Goal: Task Accomplishment & Management: Use online tool/utility

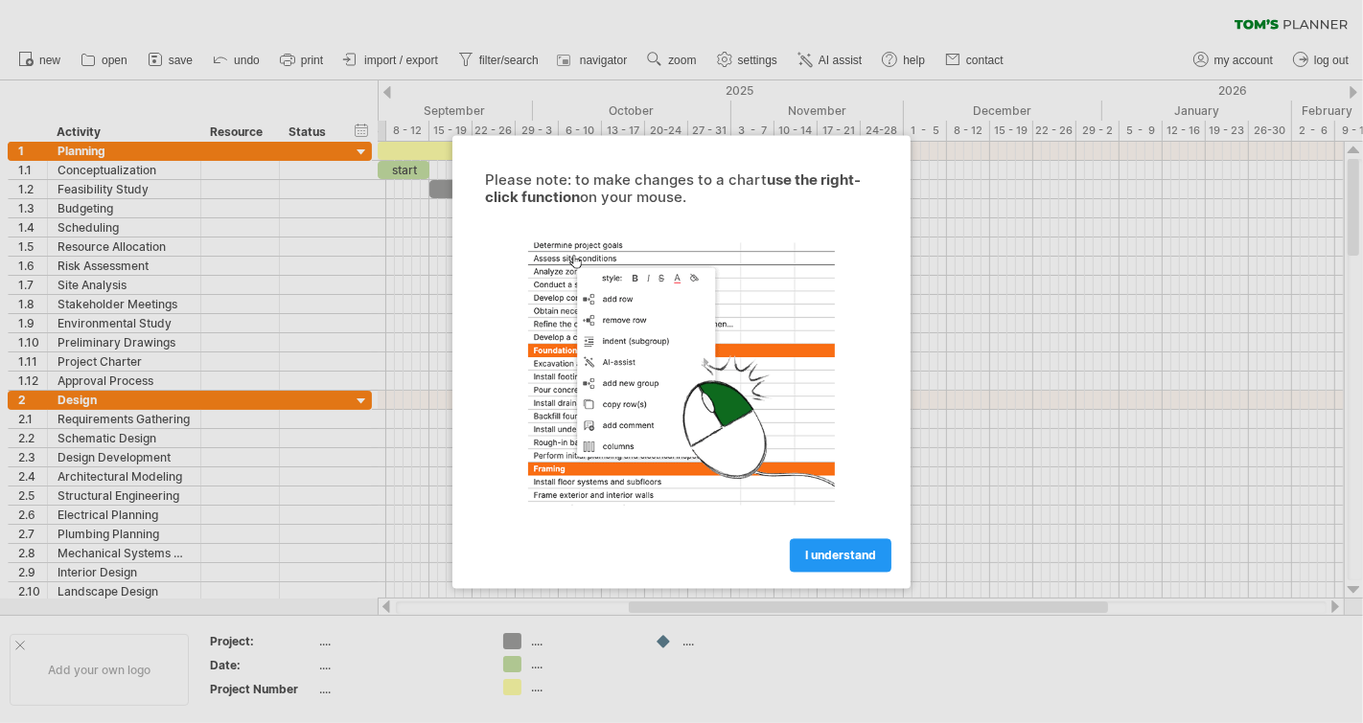
click at [837, 544] on link "I understand" at bounding box center [841, 556] width 102 height 34
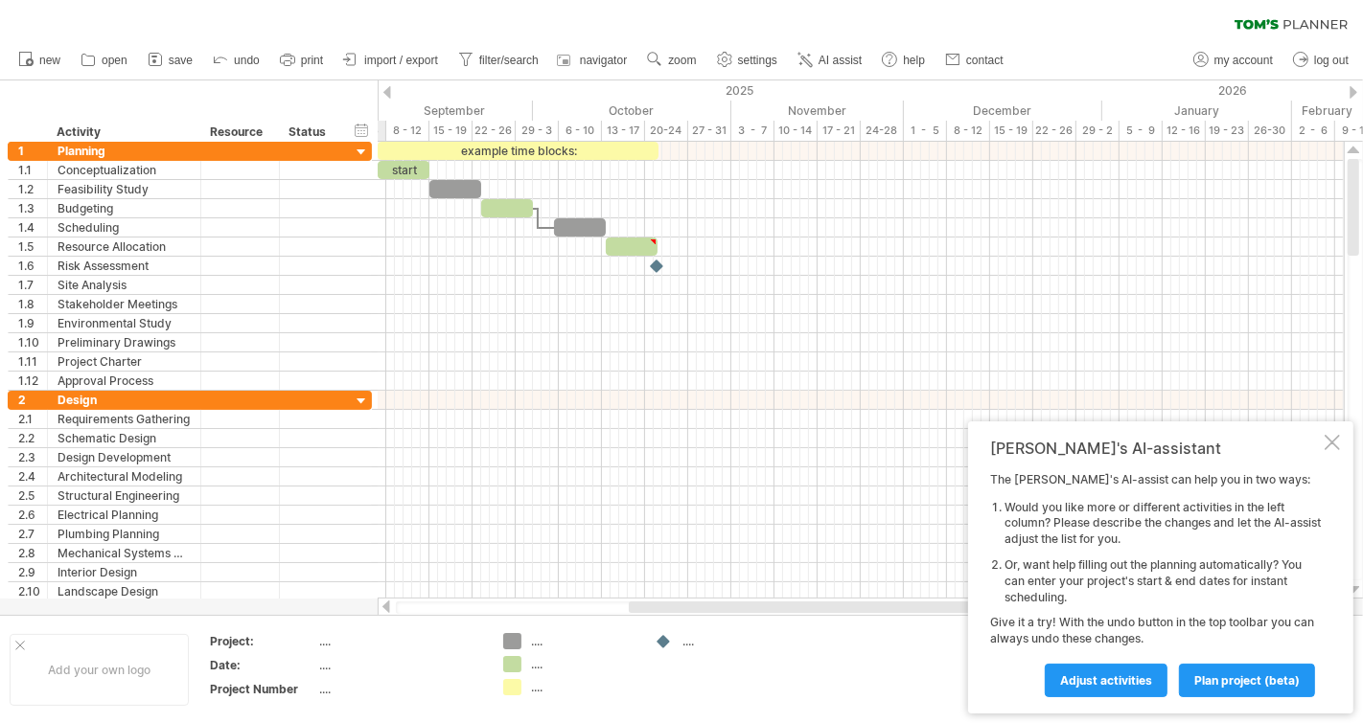
click at [178, 52] on link "save" at bounding box center [171, 60] width 56 height 25
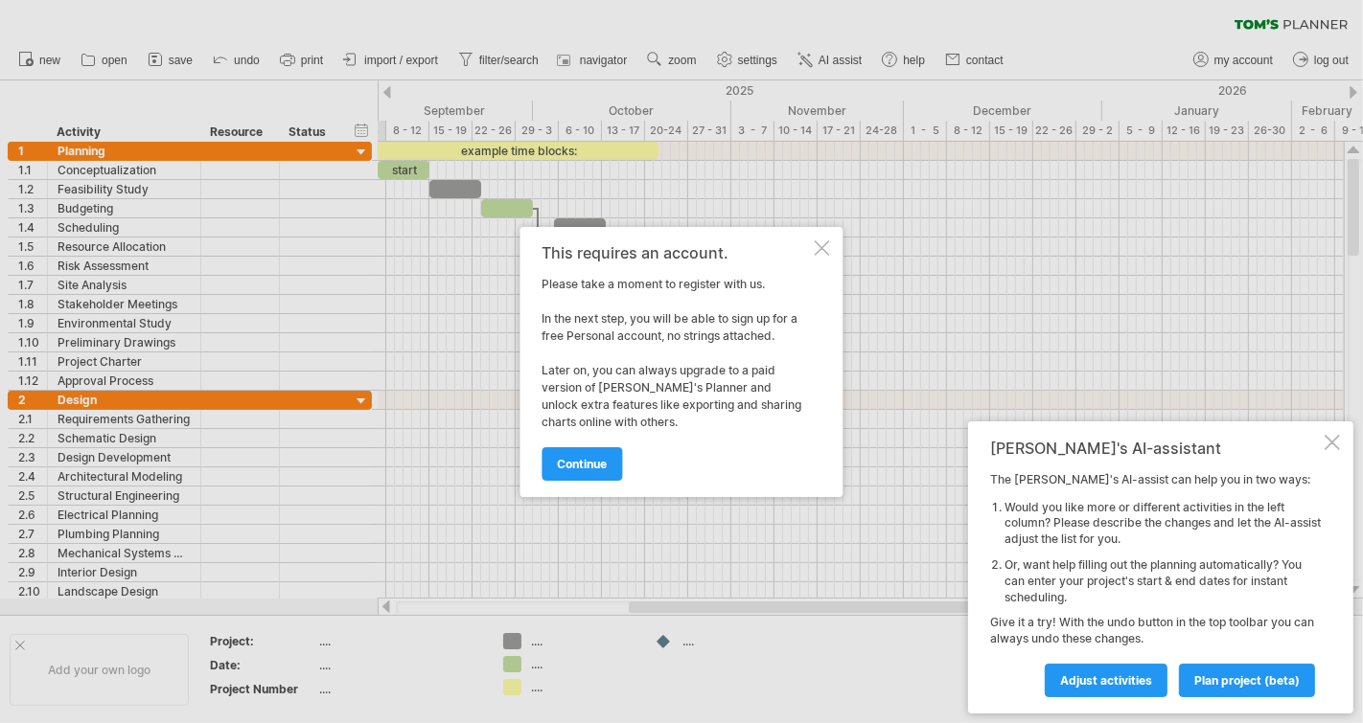
click at [586, 471] on link "continue" at bounding box center [582, 465] width 80 height 34
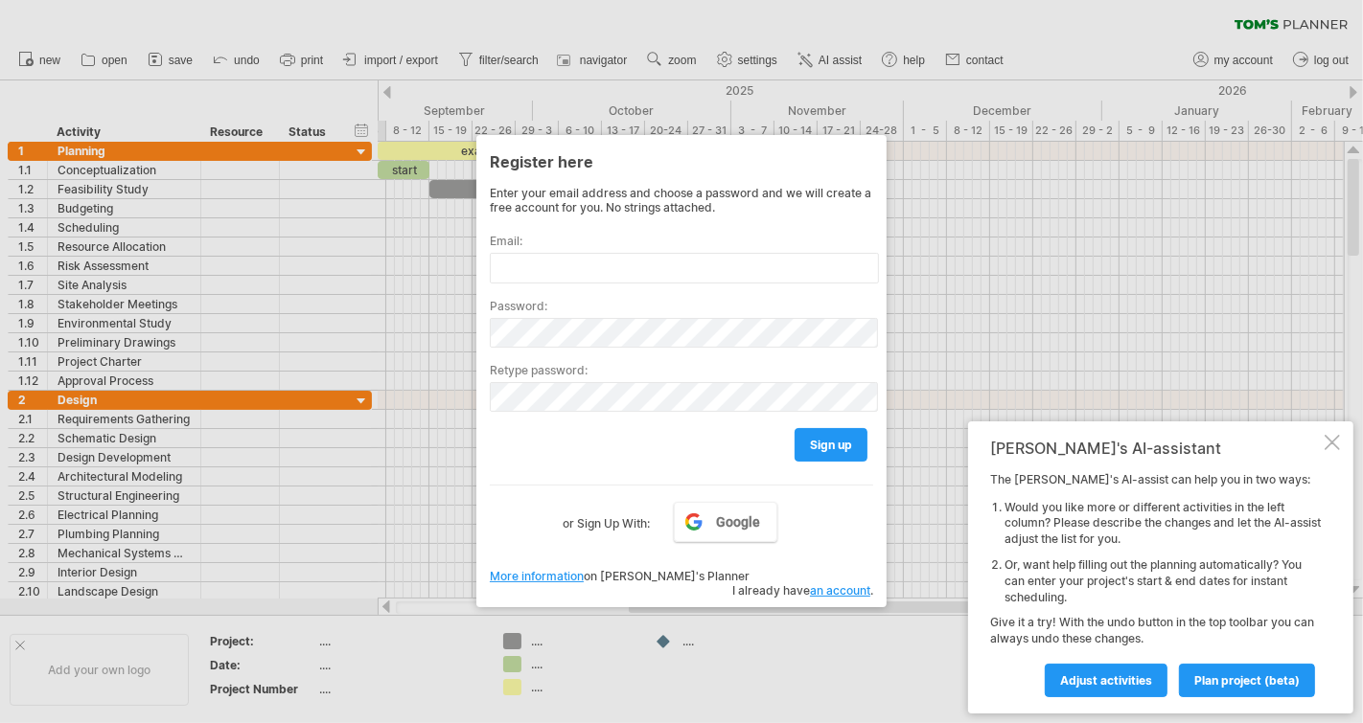
click at [731, 515] on span "Google" at bounding box center [739, 522] width 44 height 15
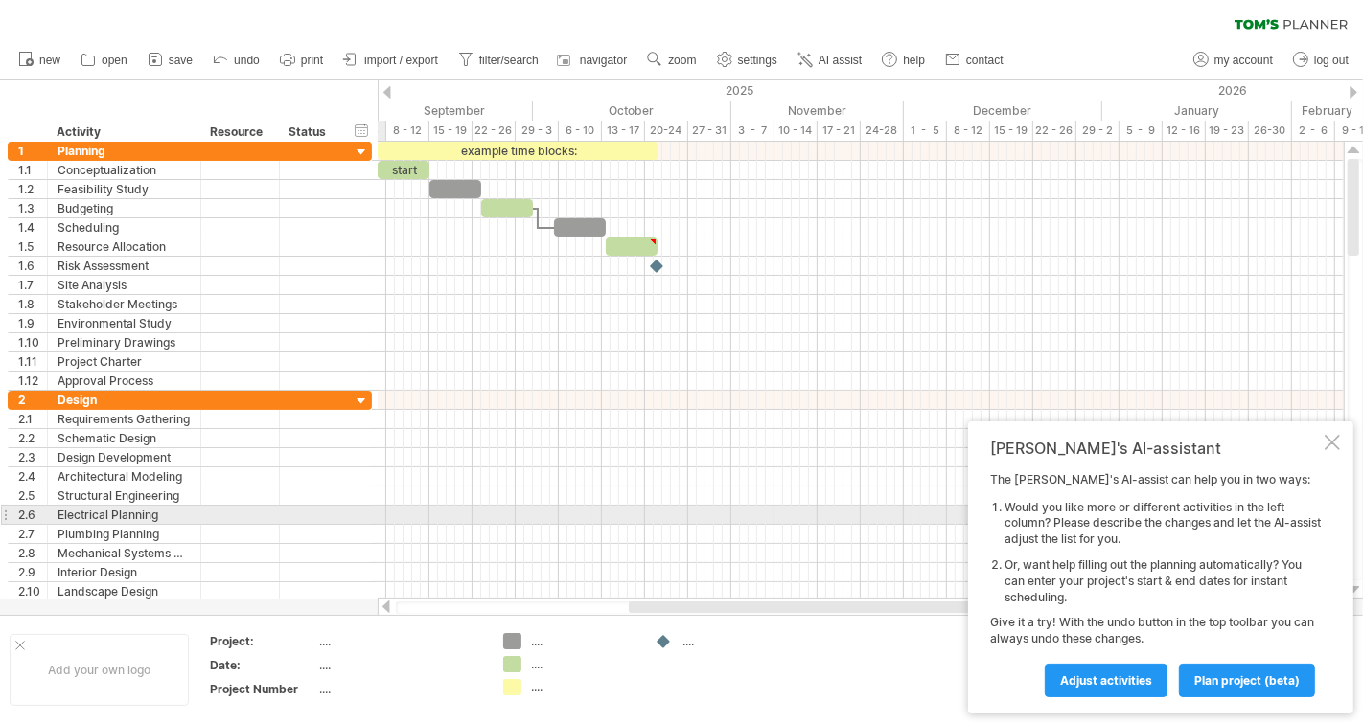
click at [180, 52] on link "save" at bounding box center [171, 60] width 56 height 25
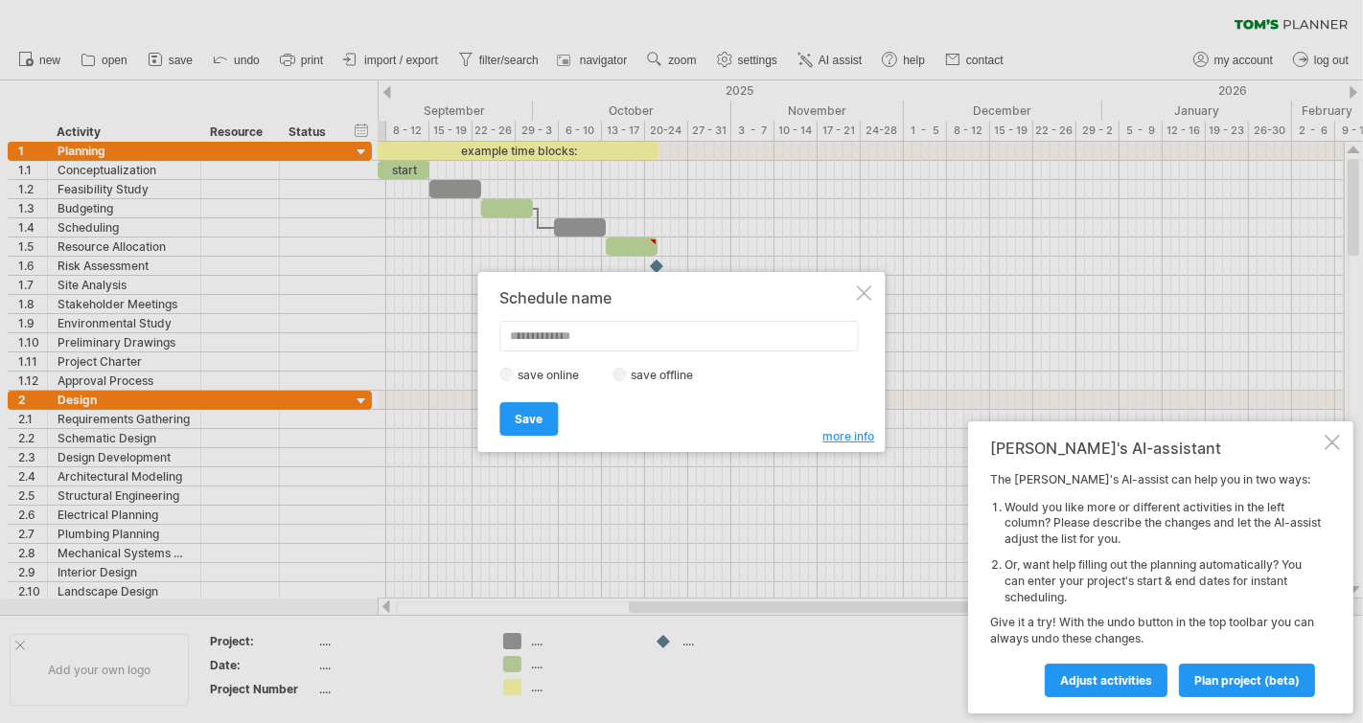
click at [631, 371] on label "save offline" at bounding box center [668, 375] width 83 height 14
click at [677, 324] on input "text" at bounding box center [679, 336] width 358 height 31
type input "**********"
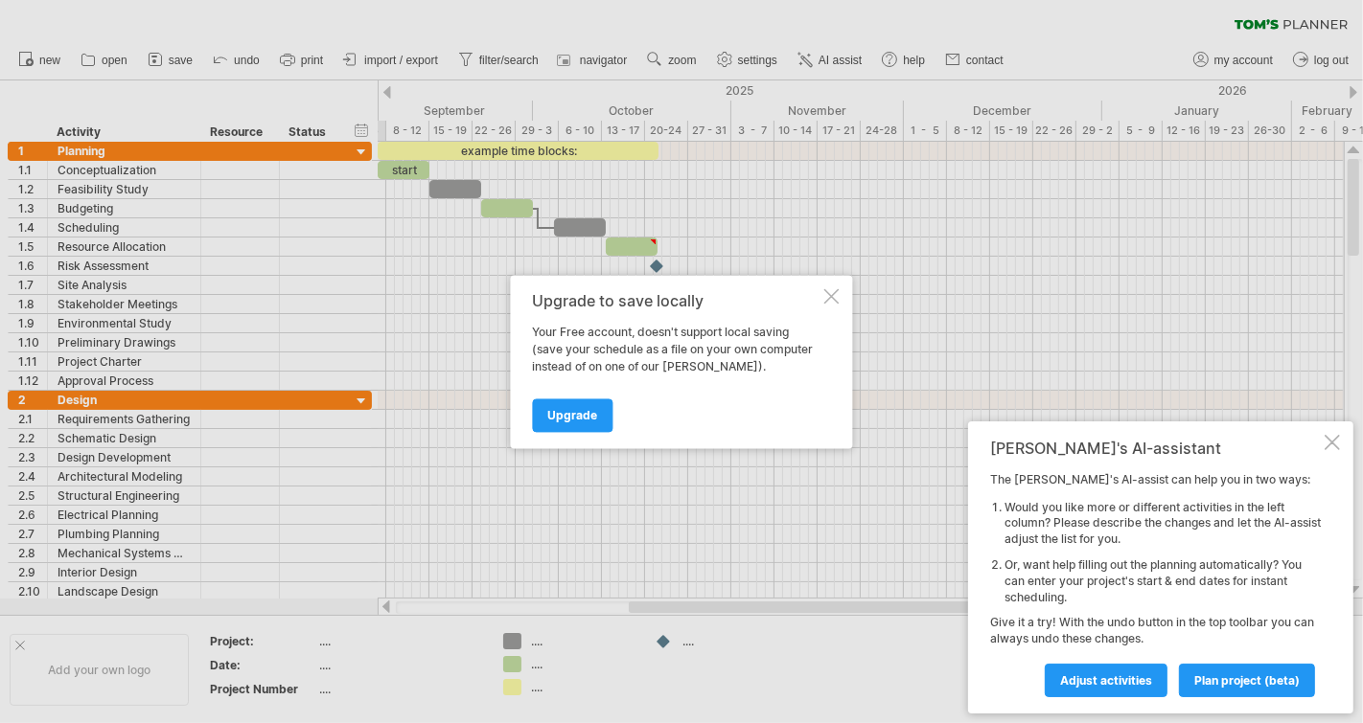
click at [1248, 674] on span "plan project (beta)" at bounding box center [1246, 681] width 105 height 14
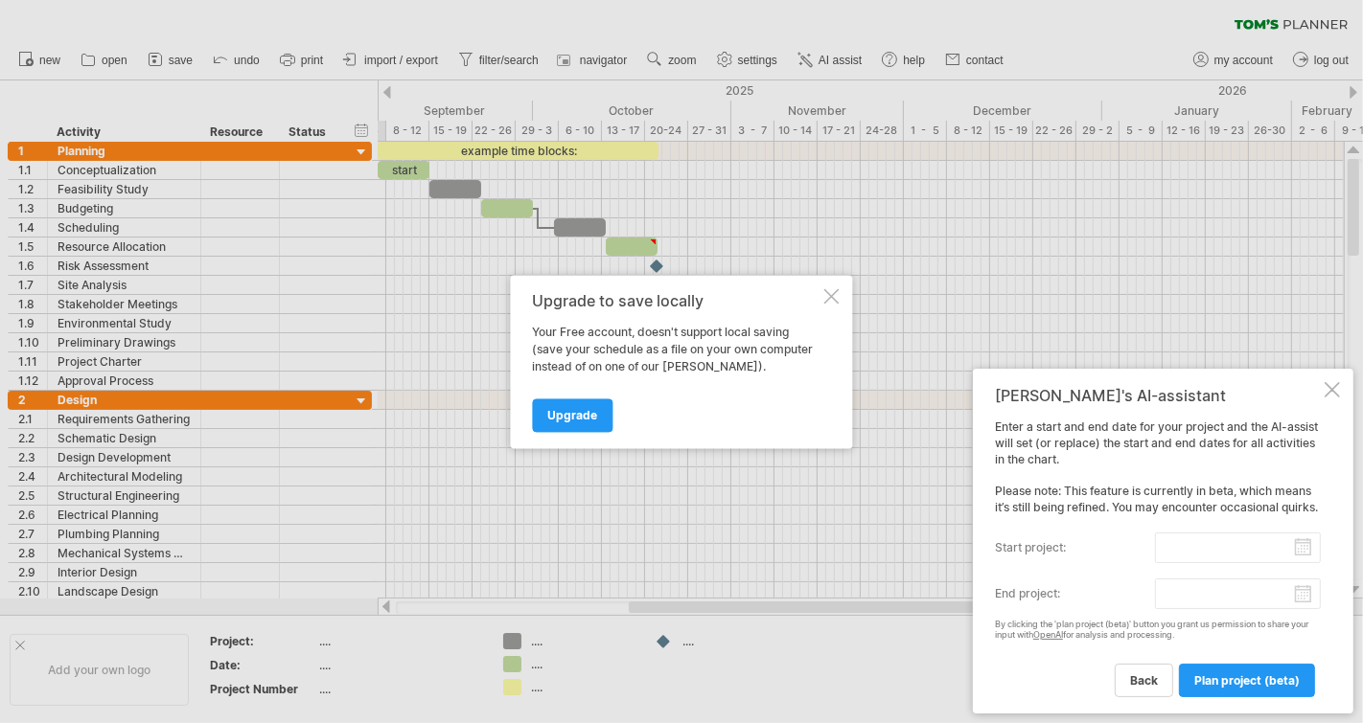
click at [1233, 549] on input "start project:" at bounding box center [1238, 548] width 166 height 31
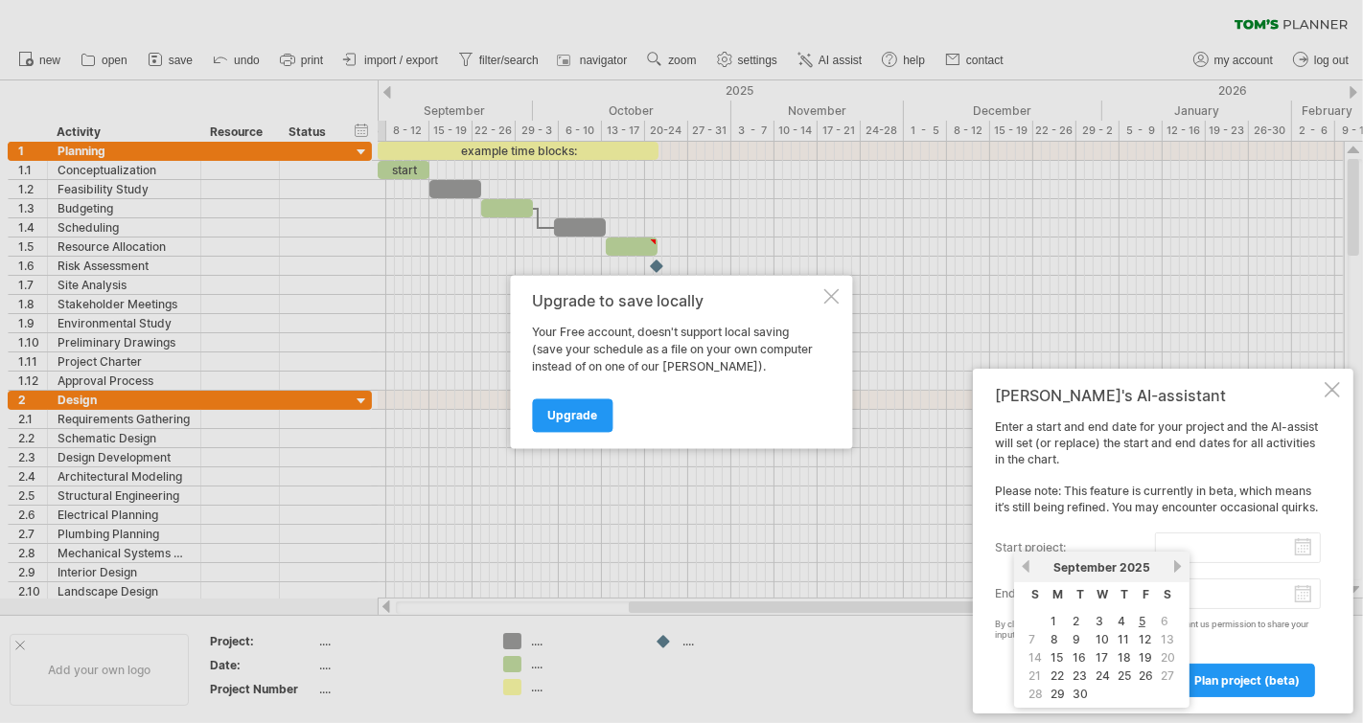
click at [1029, 570] on link "previous" at bounding box center [1026, 567] width 14 height 14
click at [1028, 568] on link "previous" at bounding box center [1026, 567] width 14 height 14
click at [1018, 579] on div "previous next [DATE]" at bounding box center [1101, 567] width 175 height 31
click at [1176, 562] on link "next" at bounding box center [1177, 567] width 14 height 14
click at [1029, 566] on link "previous" at bounding box center [1026, 567] width 14 height 14
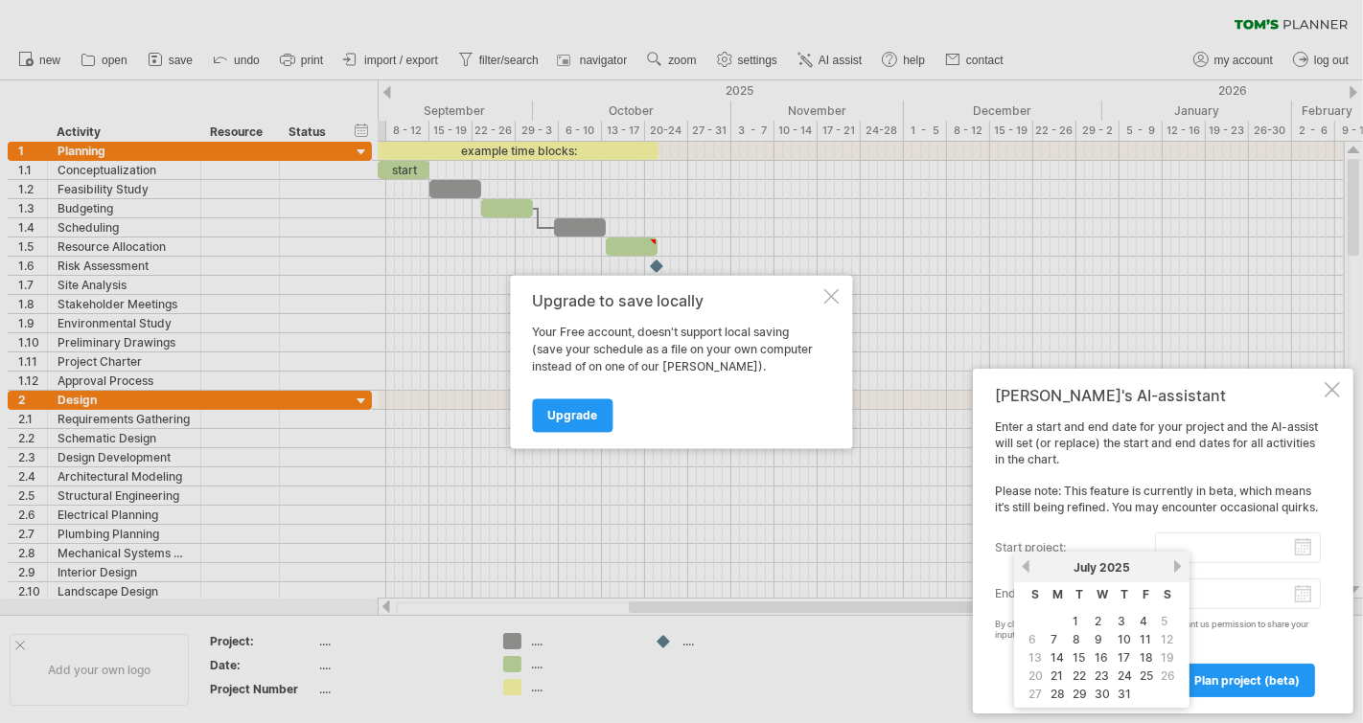
click at [1026, 572] on link "previous" at bounding box center [1026, 567] width 14 height 14
click at [1073, 649] on link "17" at bounding box center [1079, 658] width 16 height 18
type input "********"
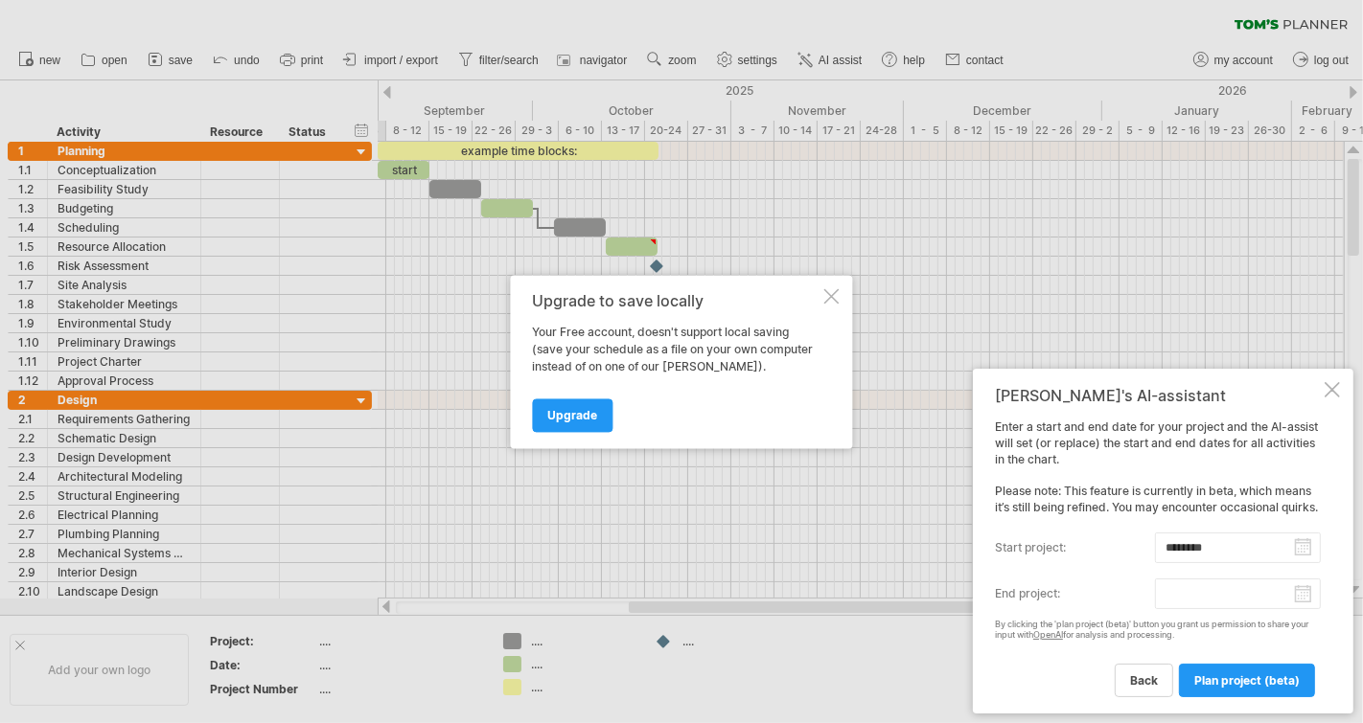
click at [1277, 596] on body "progress(100%) Trying to reach [DOMAIN_NAME] Connected again... 0% clear filter…" at bounding box center [681, 363] width 1363 height 727
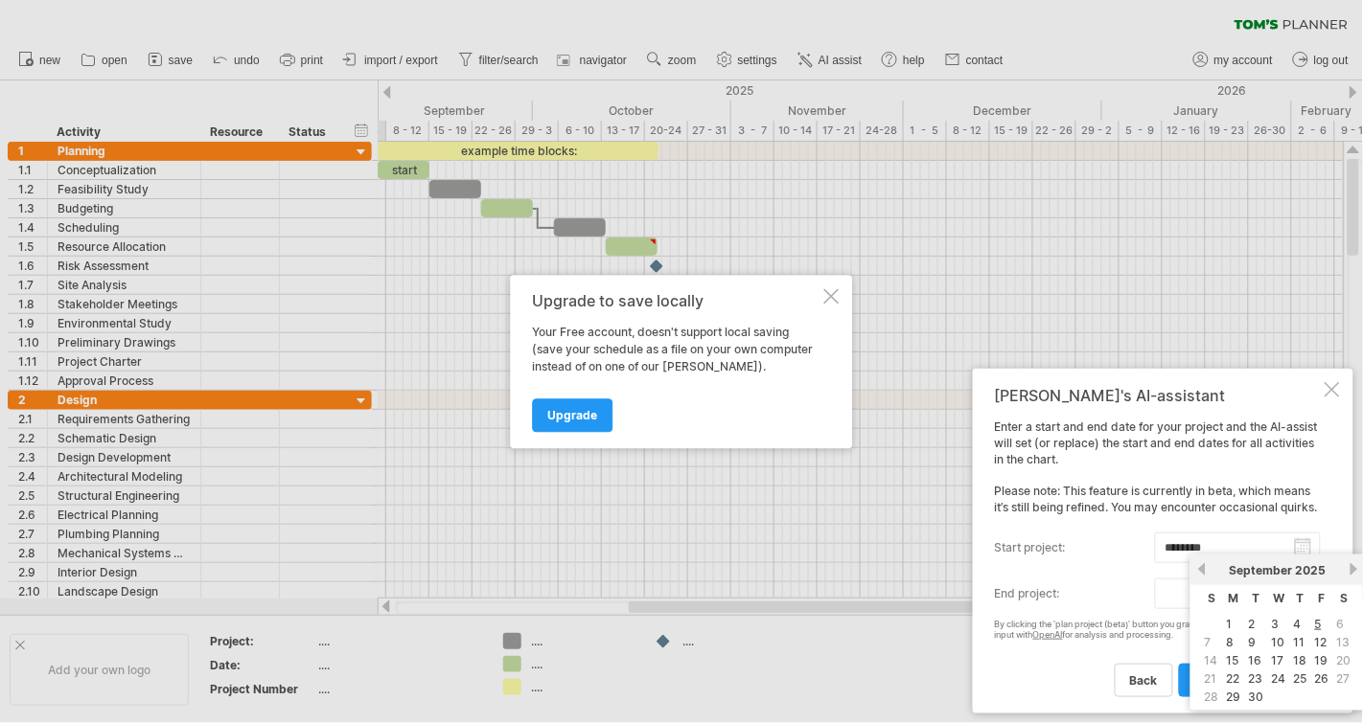
click at [1163, 597] on input "end project:" at bounding box center [1238, 594] width 166 height 31
click at [1168, 596] on input "end project:" at bounding box center [1238, 594] width 166 height 31
click at [1077, 516] on div "Enter a start and end date for your project and the AI-assist will set (or repl…" at bounding box center [1158, 558] width 326 height 277
click at [1248, 469] on div "Enter a start and end date for your project and the AI-assist will set (or repl…" at bounding box center [1158, 558] width 326 height 277
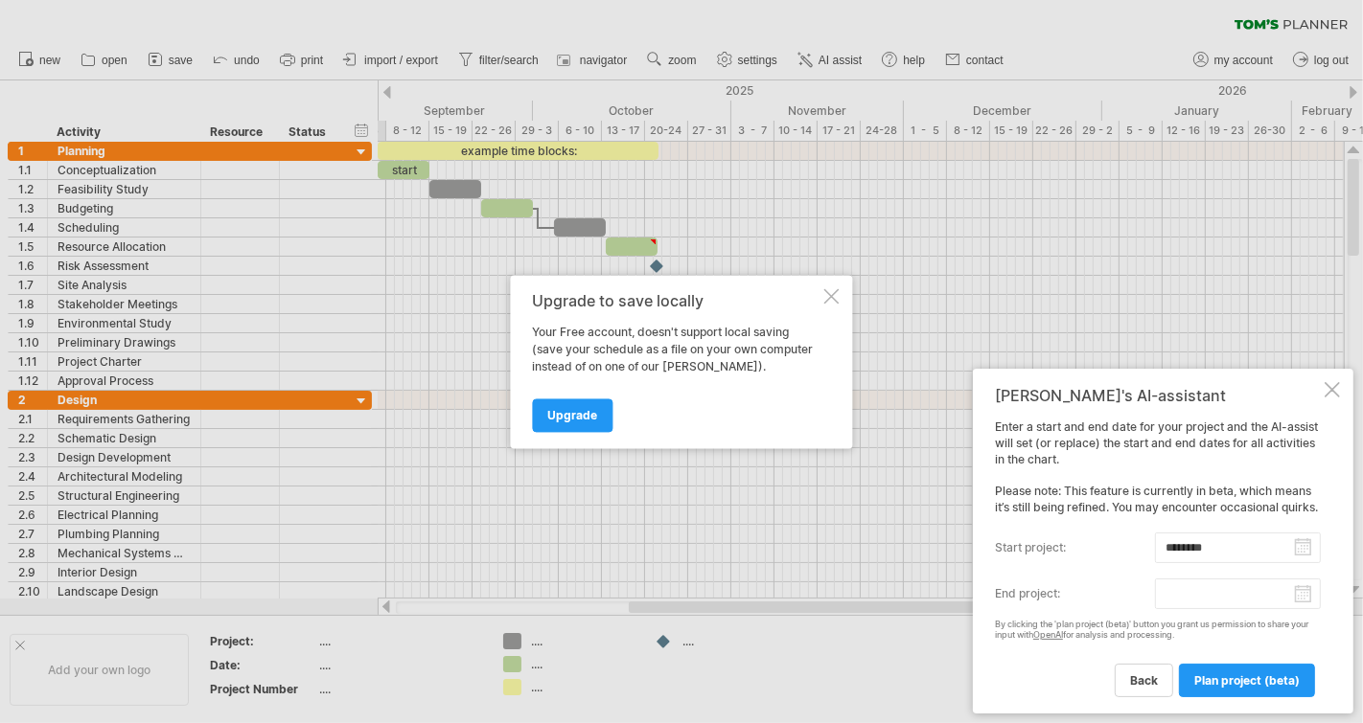
click at [1211, 593] on body "progress(100%) Trying to reach [DOMAIN_NAME] Connected again... 0% clear filter…" at bounding box center [681, 363] width 1363 height 727
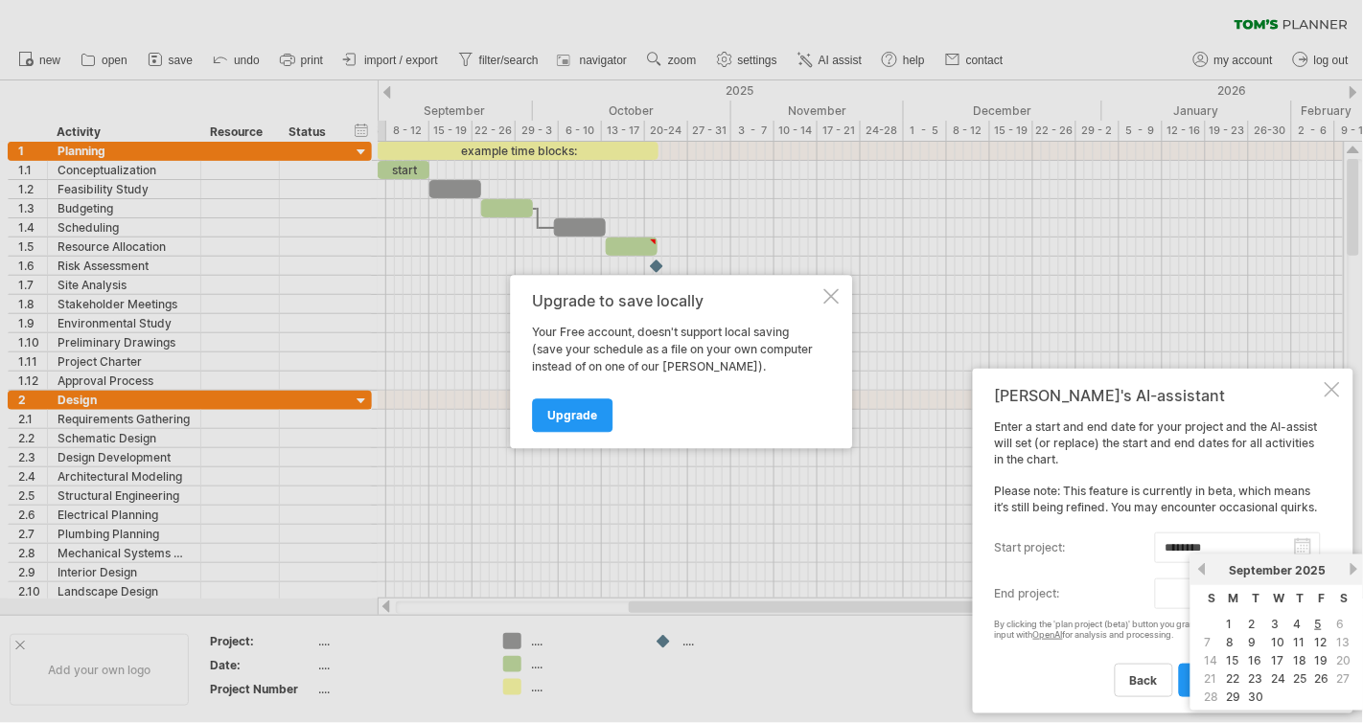
click at [1197, 572] on link "previous" at bounding box center [1202, 569] width 14 height 14
click at [595, 382] on div "Upgrade" at bounding box center [676, 406] width 287 height 49
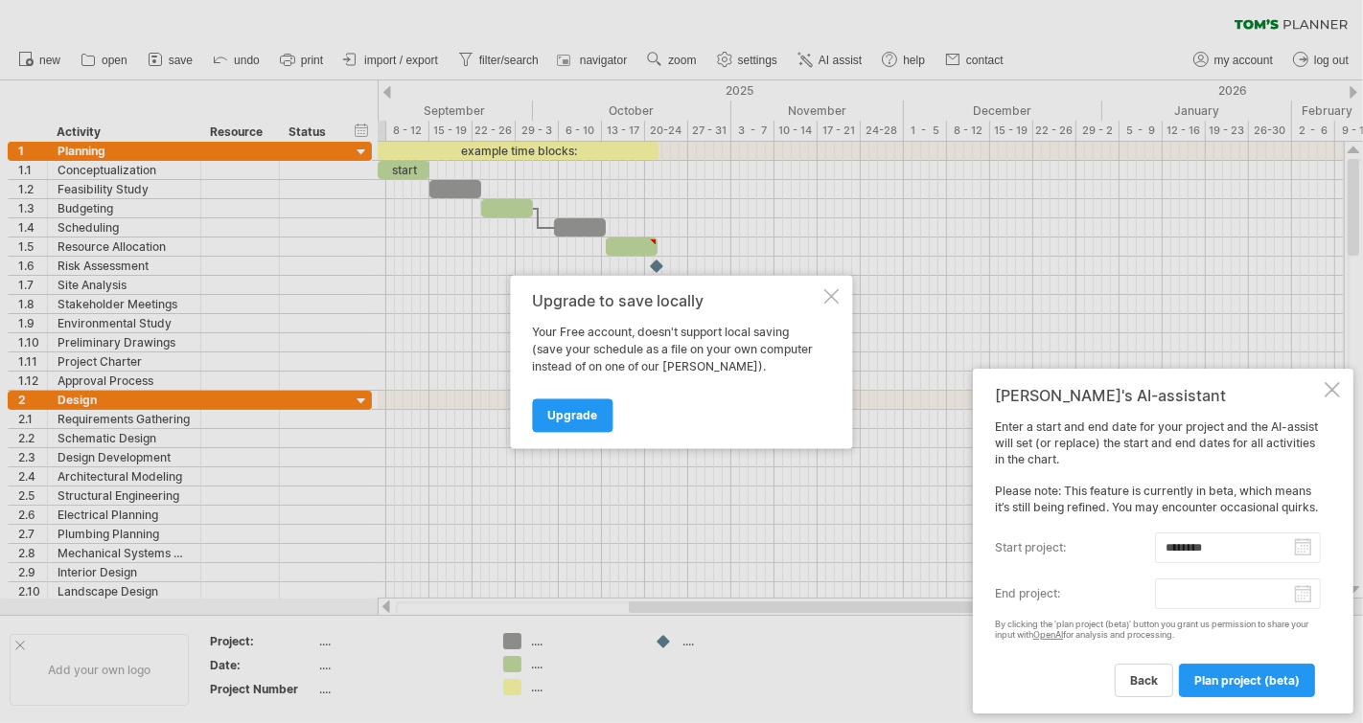
click at [566, 424] on link "Upgrade" at bounding box center [573, 416] width 80 height 34
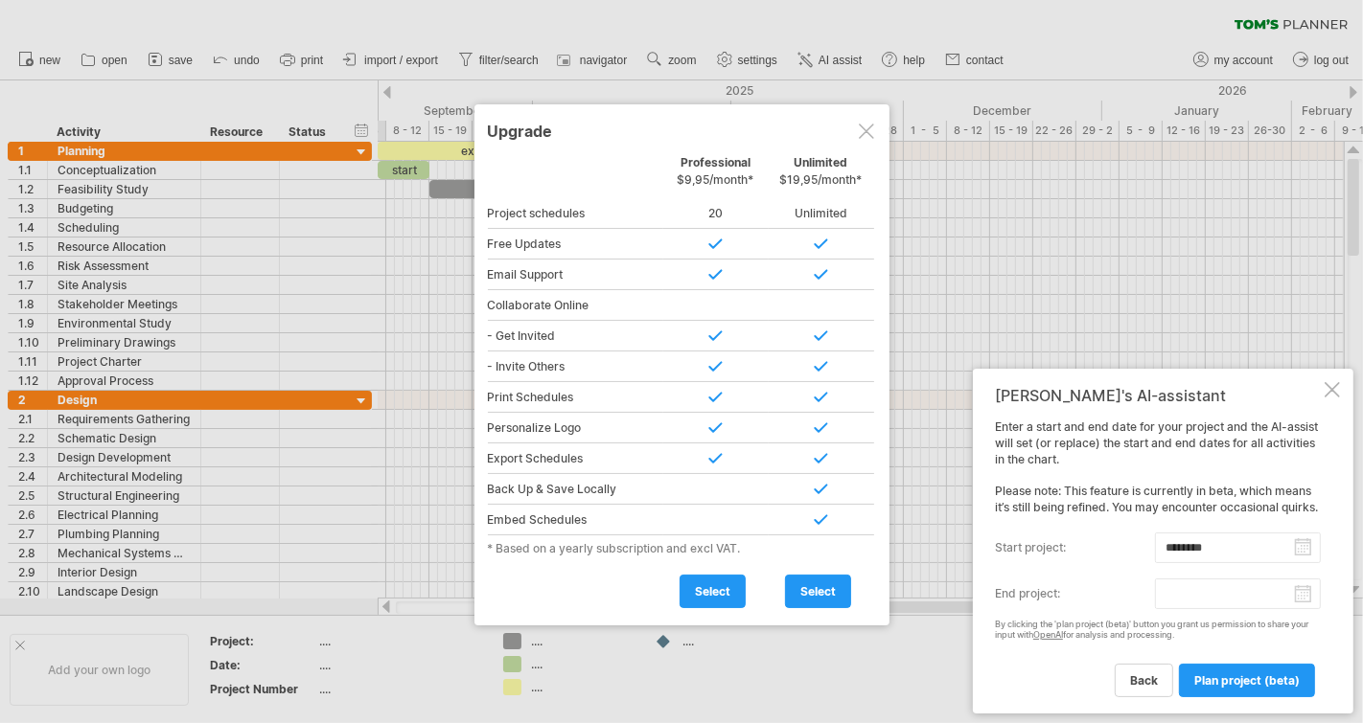
click at [863, 141] on div "Upgrade" at bounding box center [682, 130] width 388 height 34
click at [855, 142] on div "Upgrade" at bounding box center [682, 130] width 388 height 34
click at [865, 133] on div at bounding box center [866, 131] width 15 height 15
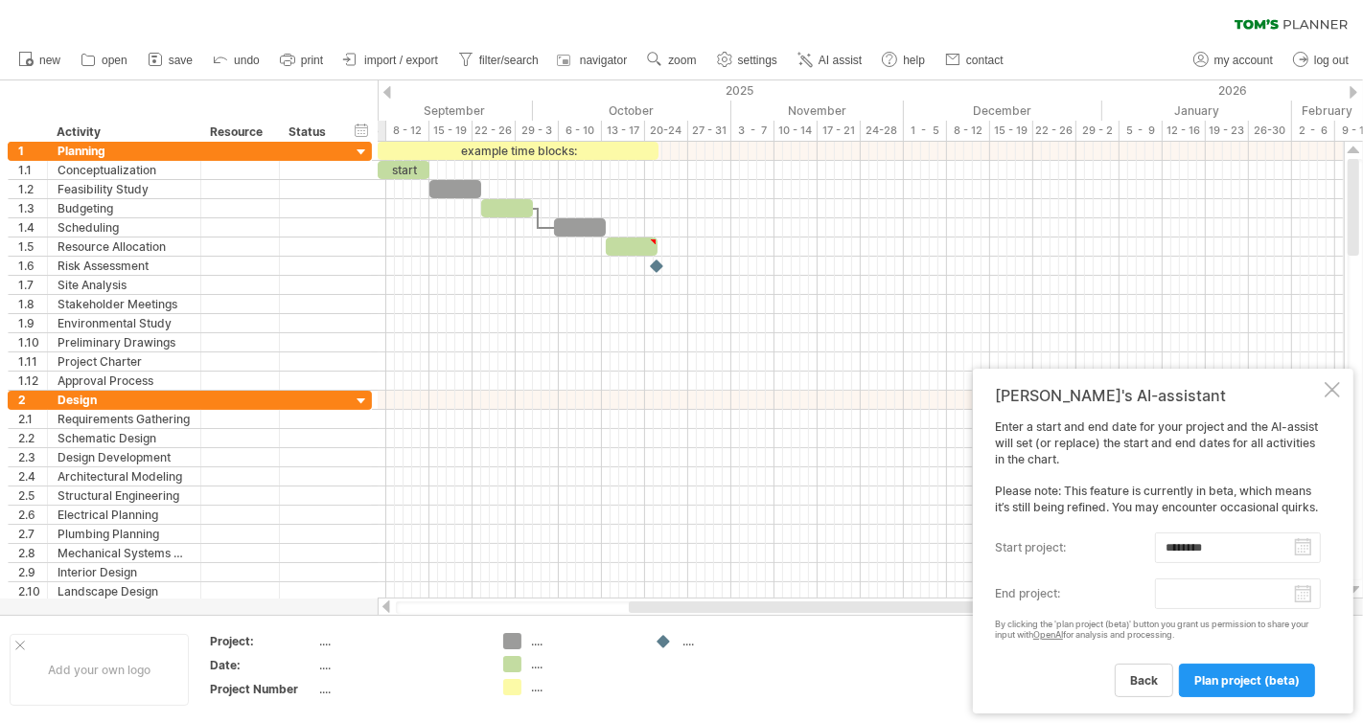
click at [160, 153] on div "Planning" at bounding box center [123, 151] width 133 height 18
click at [361, 159] on div at bounding box center [362, 153] width 18 height 18
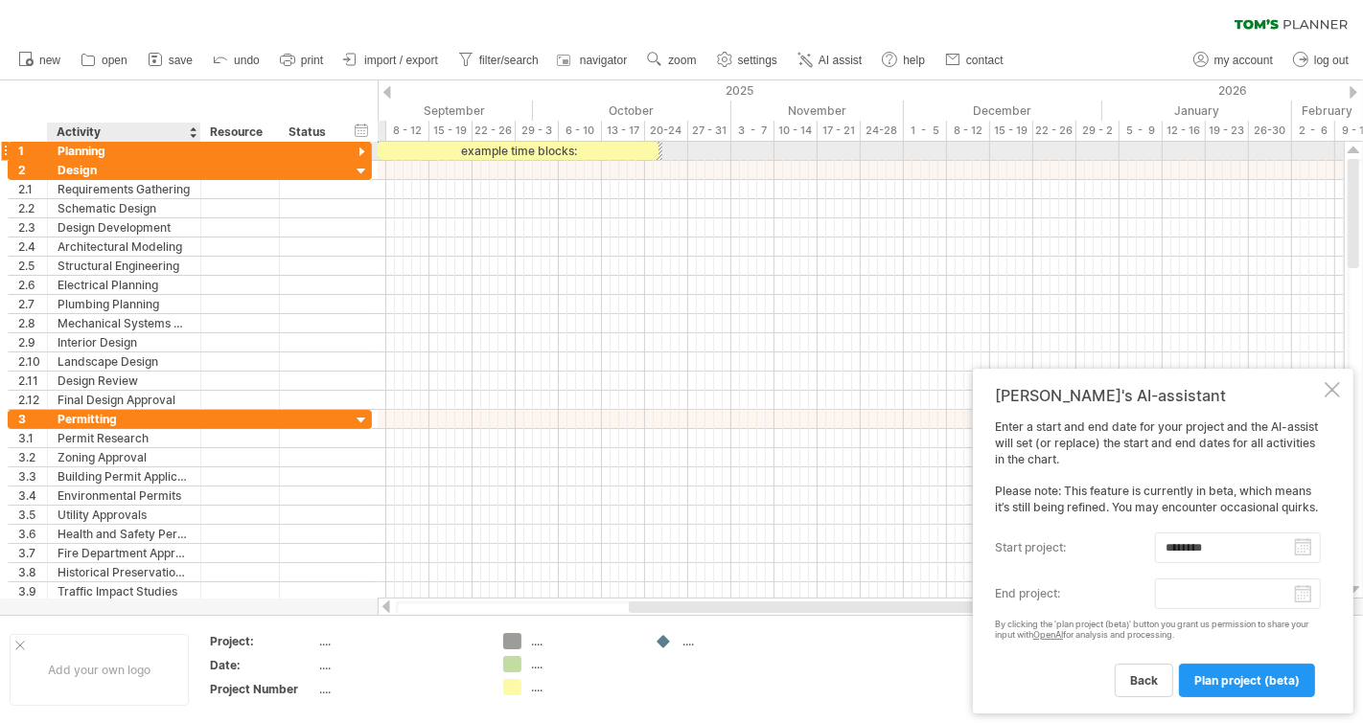
click at [354, 152] on div at bounding box center [362, 153] width 18 height 18
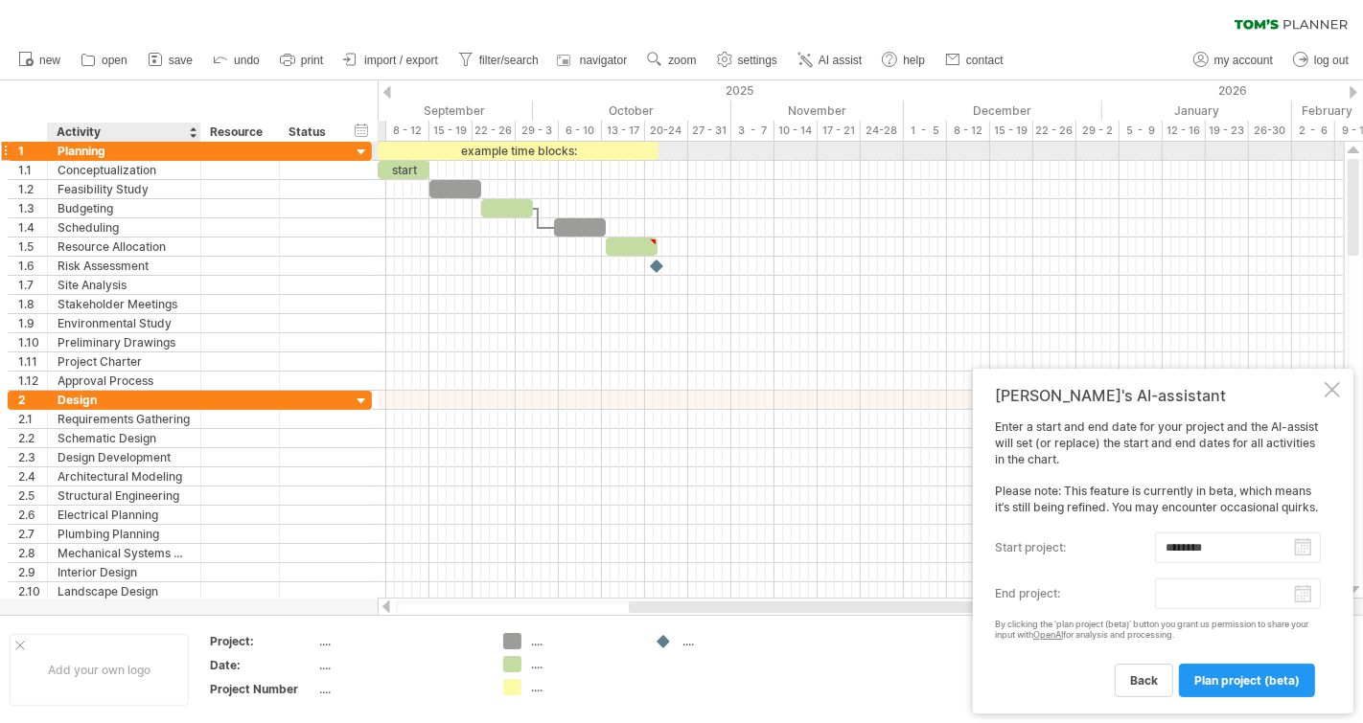
click at [355, 151] on div at bounding box center [362, 153] width 18 height 18
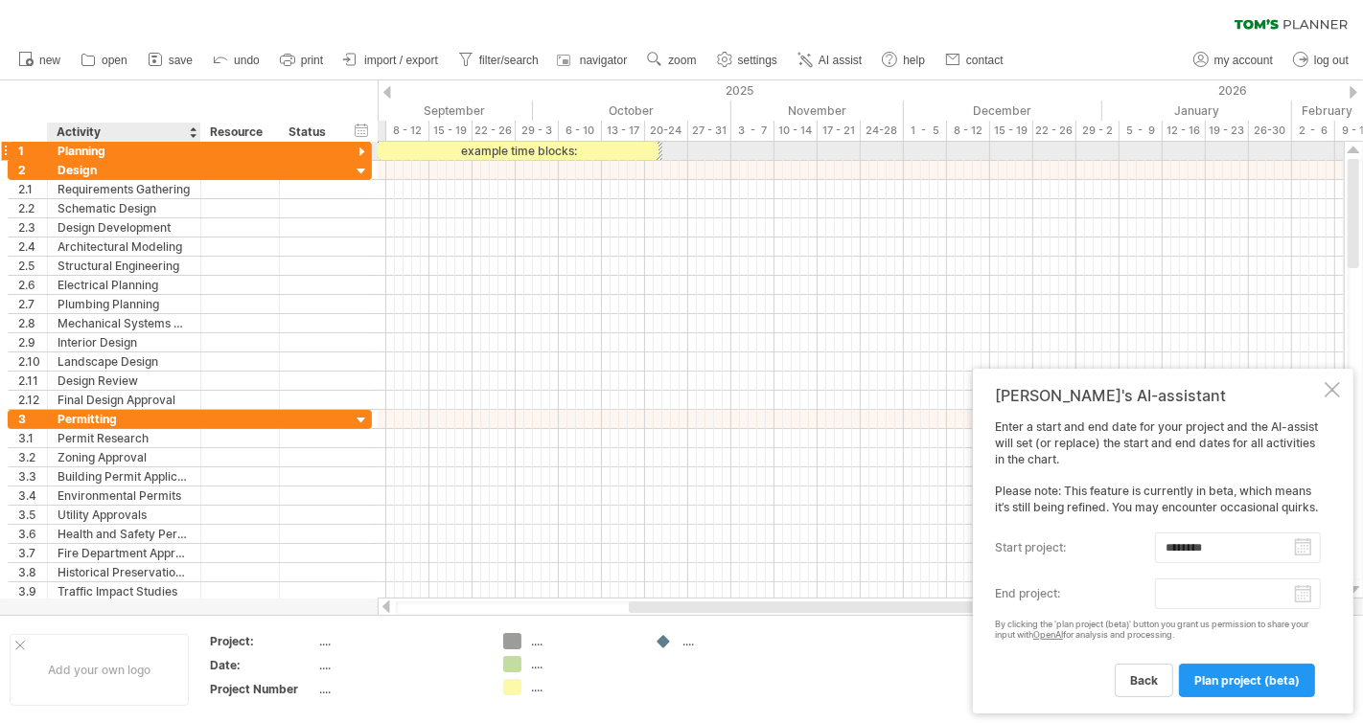
click at [289, 154] on div at bounding box center [310, 151] width 42 height 18
click at [362, 163] on div at bounding box center [362, 172] width 18 height 18
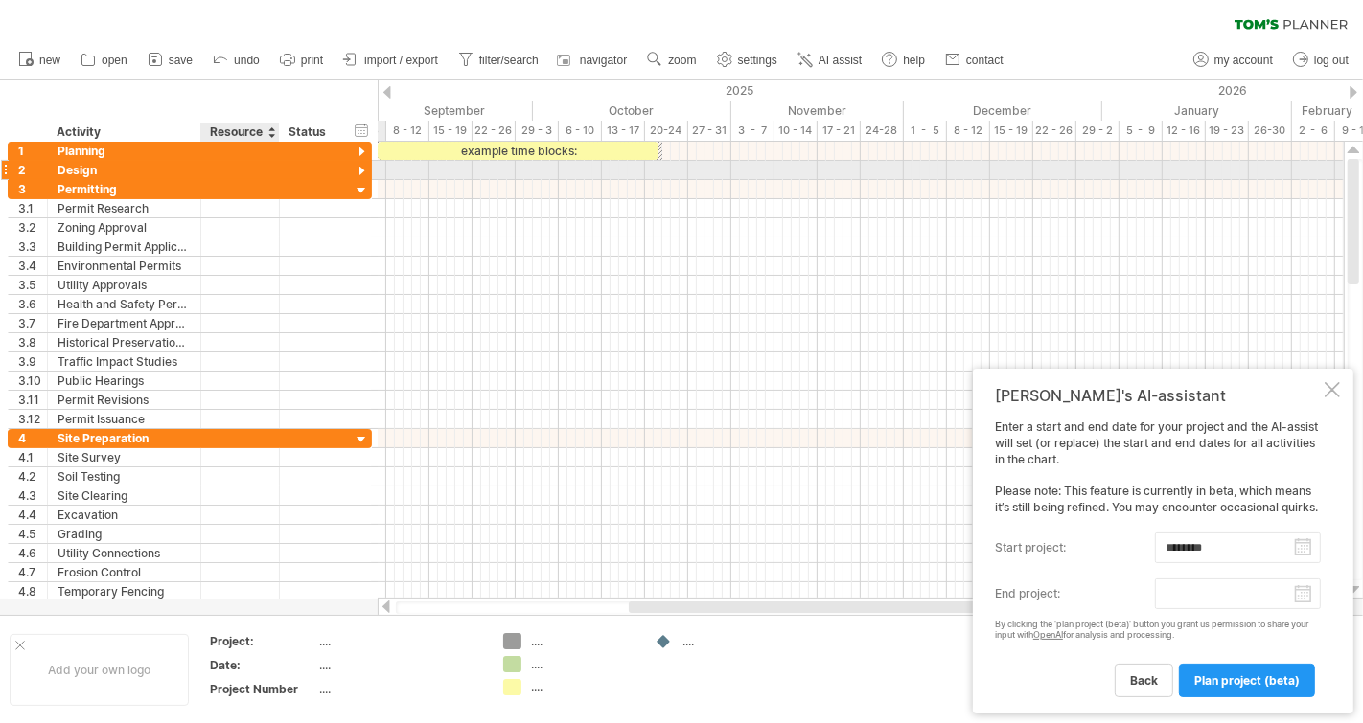
click at [363, 156] on div at bounding box center [362, 153] width 18 height 18
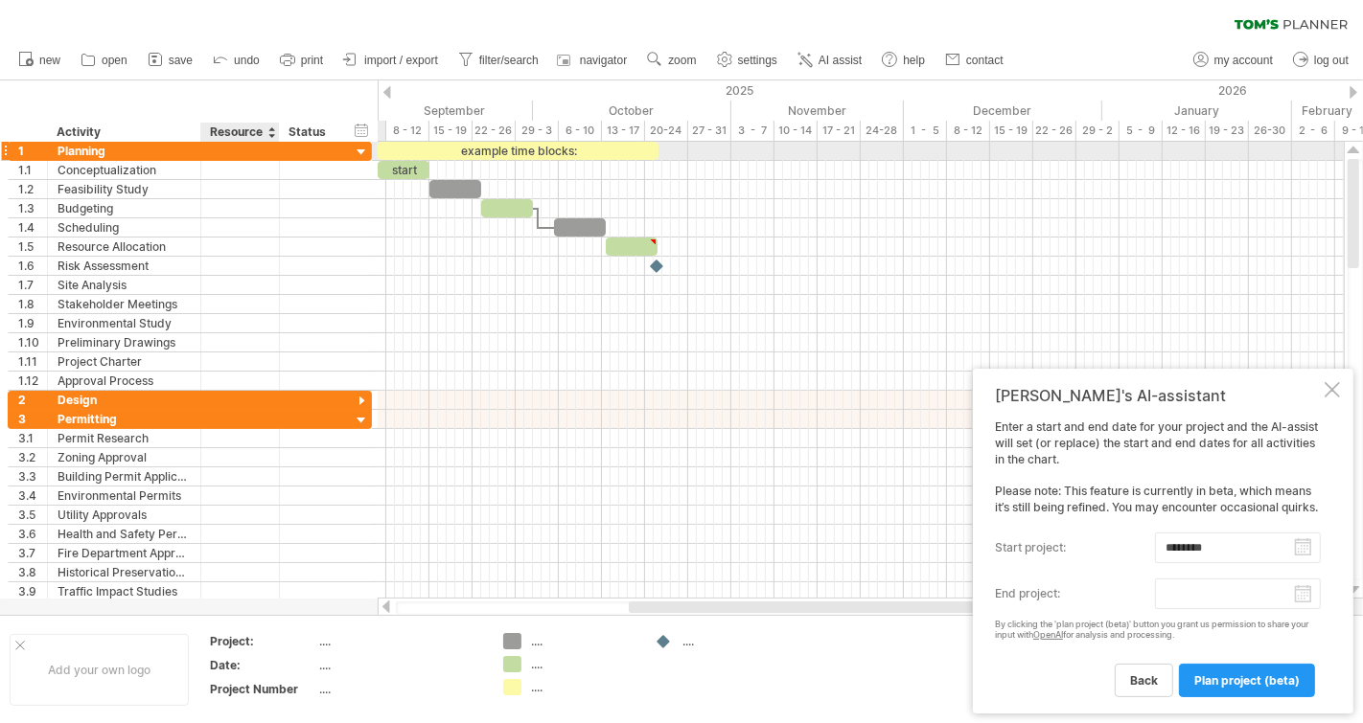
click at [360, 145] on div at bounding box center [362, 153] width 18 height 18
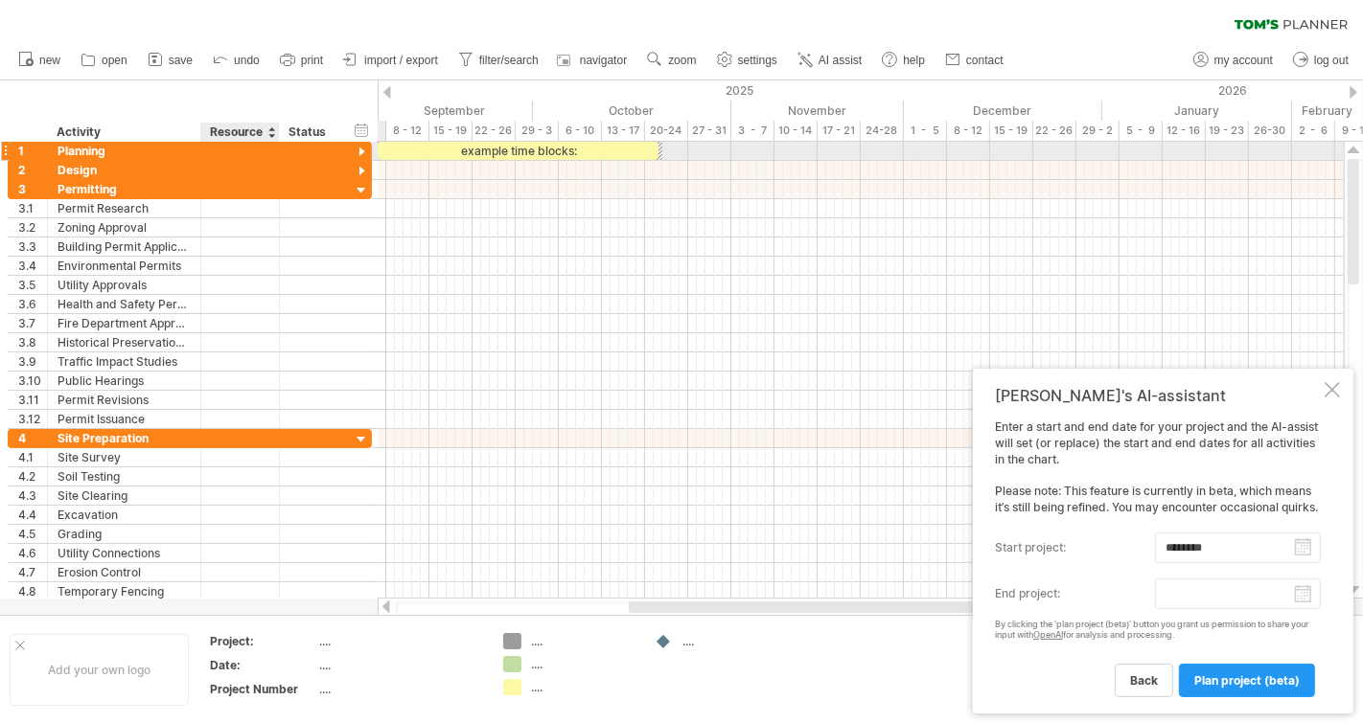
click at [353, 164] on div at bounding box center [362, 172] width 18 height 18
